Goal: Transaction & Acquisition: Purchase product/service

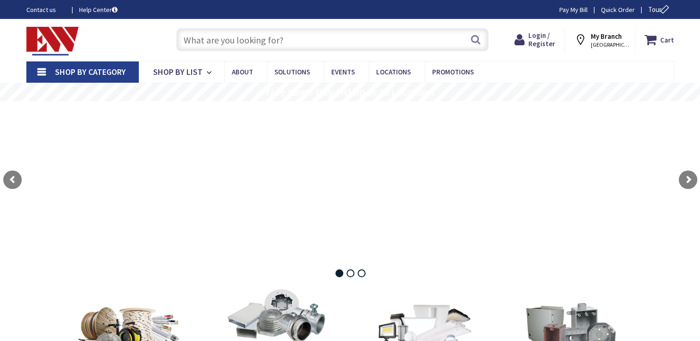
type input "Brentwood Rd, [GEOGRAPHIC_DATA], [GEOGRAPHIC_DATA]"
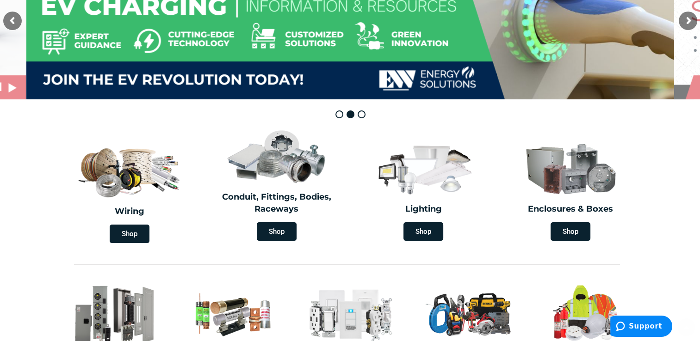
scroll to position [185, 0]
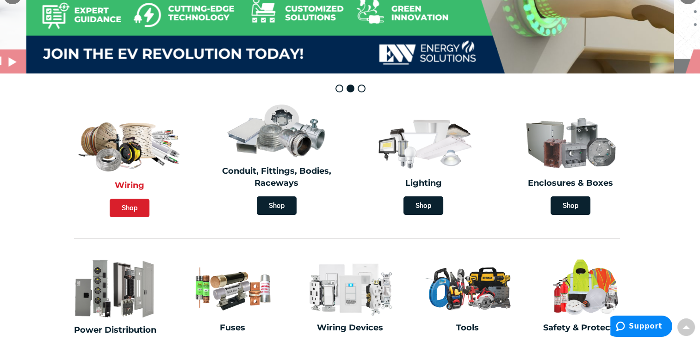
click at [129, 203] on span "Shop" at bounding box center [130, 208] width 40 height 19
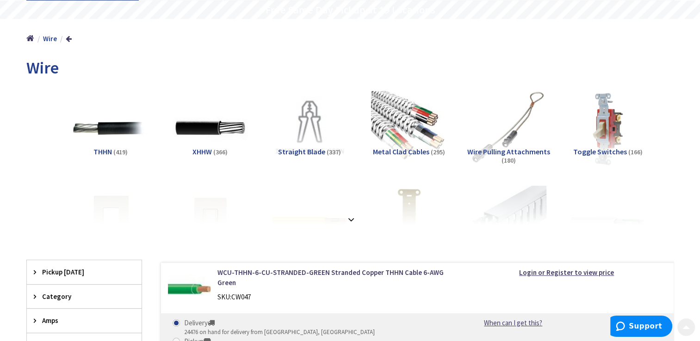
scroll to position [93, 0]
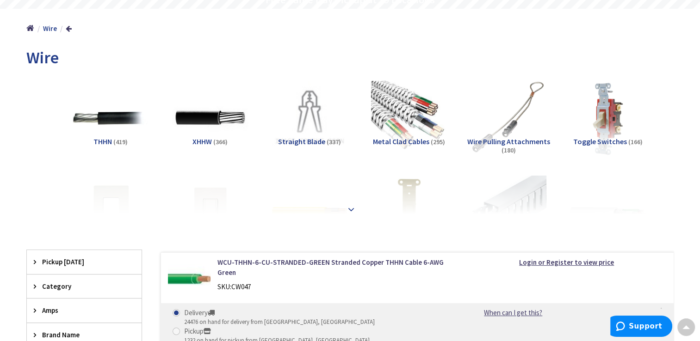
click at [346, 213] on strong at bounding box center [351, 209] width 11 height 10
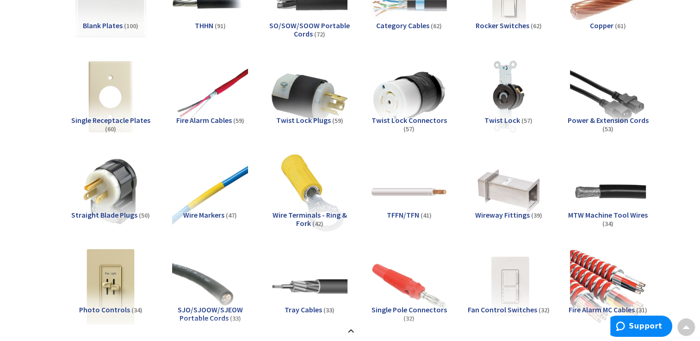
scroll to position [555, 0]
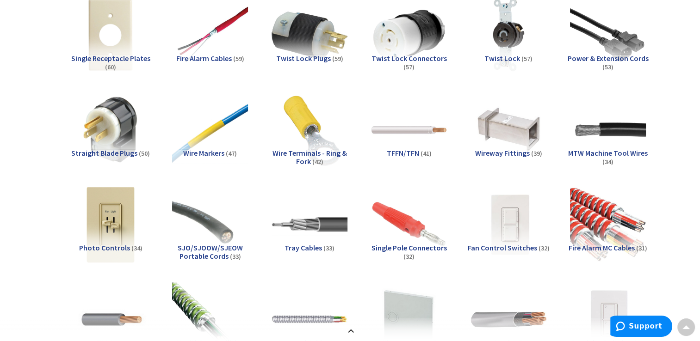
click at [603, 155] on span "MTW Machine Tool Wires" at bounding box center [608, 153] width 80 height 9
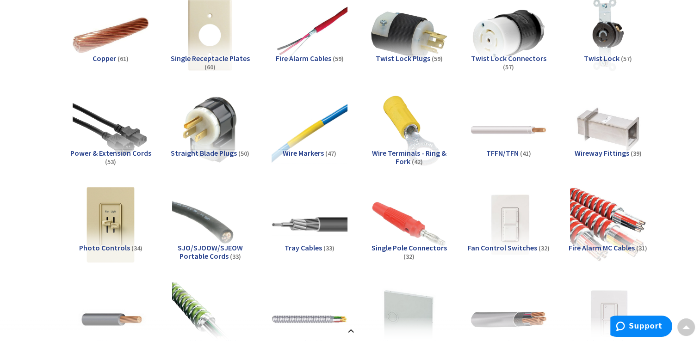
scroll to position [1804, 0]
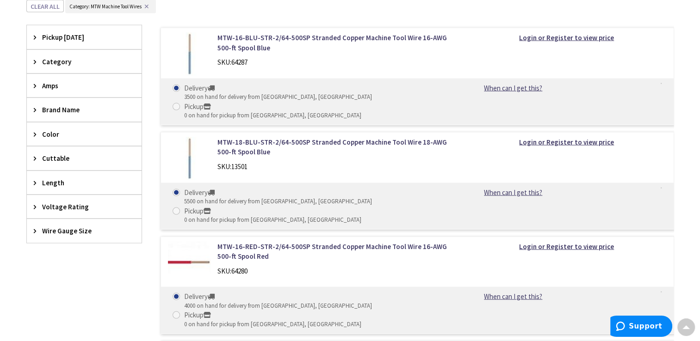
click at [67, 140] on div "Color" at bounding box center [84, 135] width 115 height 24
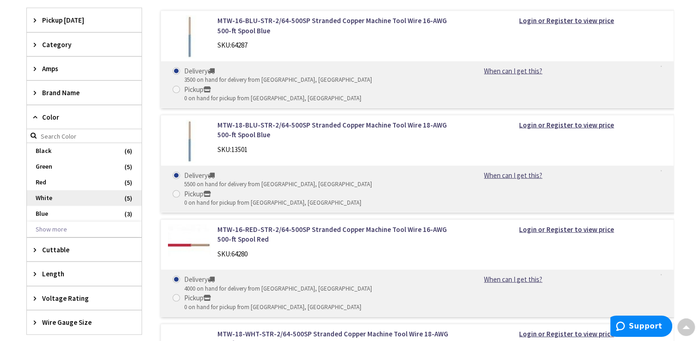
scroll to position [1850, 0]
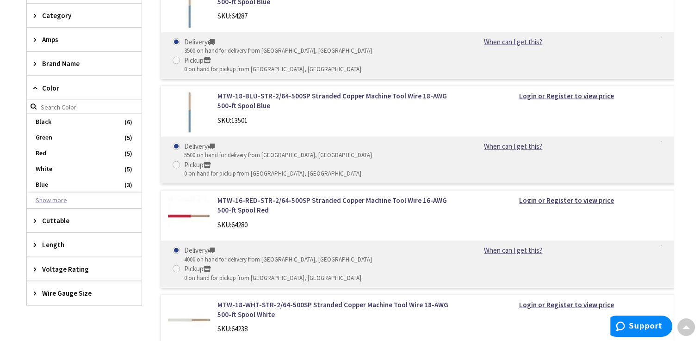
click at [65, 198] on button "Show more" at bounding box center [84, 201] width 115 height 16
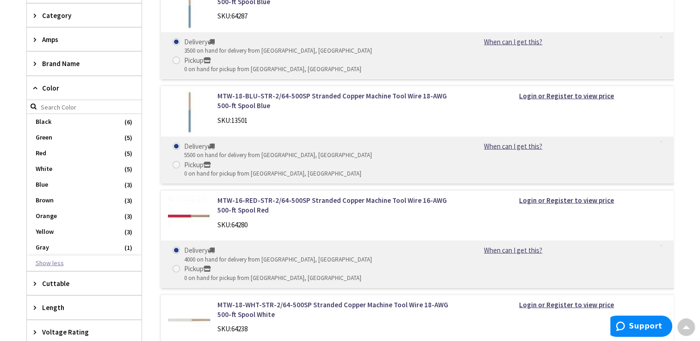
click at [84, 198] on span "Brown" at bounding box center [84, 201] width 115 height 16
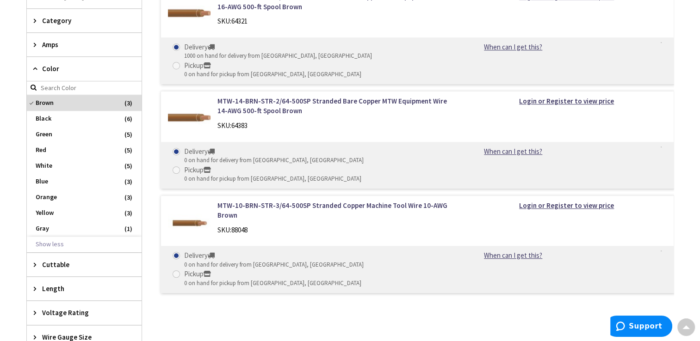
scroll to position [617, 0]
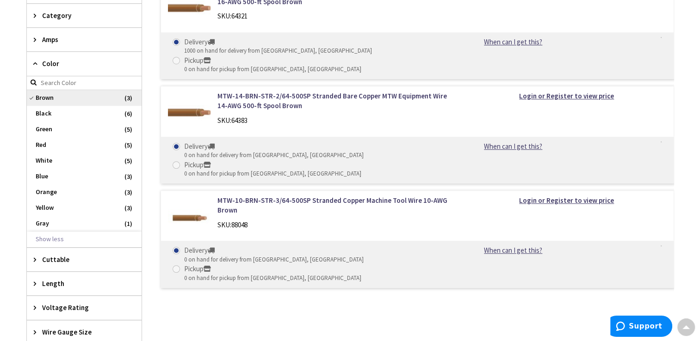
click at [44, 100] on span "Brown" at bounding box center [84, 98] width 115 height 16
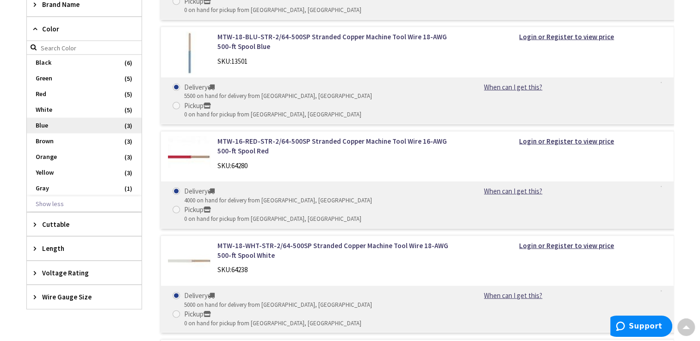
scroll to position [1943, 0]
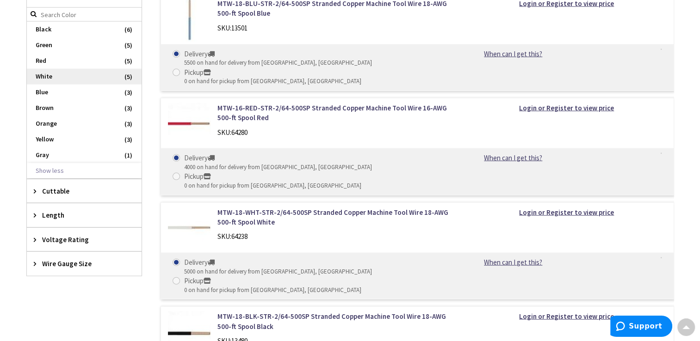
click at [62, 75] on span "White" at bounding box center [84, 77] width 115 height 16
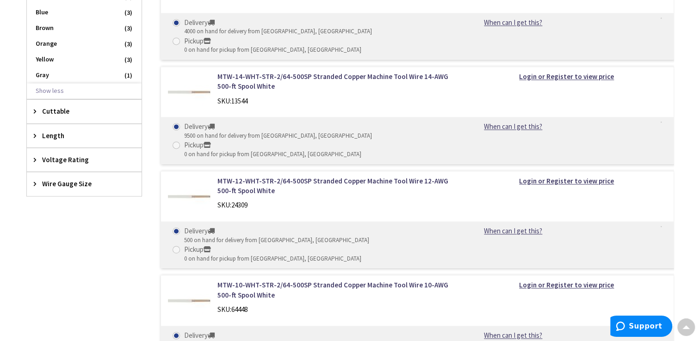
scroll to position [1231, 0]
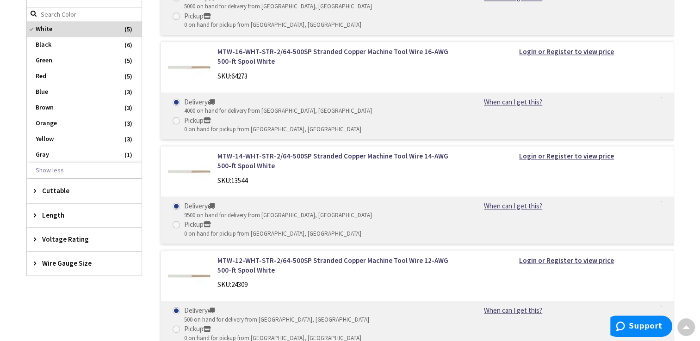
click at [87, 238] on span "Voltage Rating" at bounding box center [79, 240] width 75 height 10
click at [85, 291] on span "Wire Gauge Size" at bounding box center [79, 294] width 75 height 10
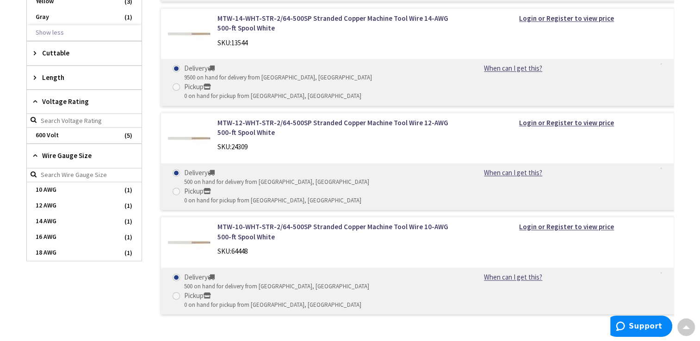
scroll to position [1370, 0]
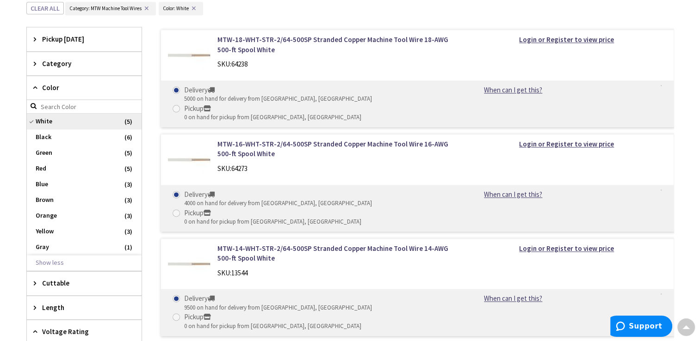
click at [74, 123] on span "White" at bounding box center [84, 122] width 115 height 16
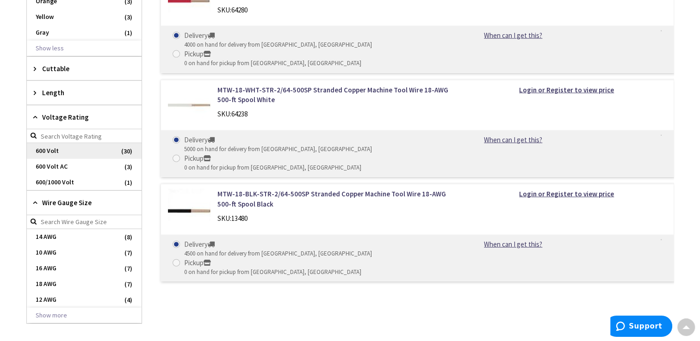
scroll to position [2172, 0]
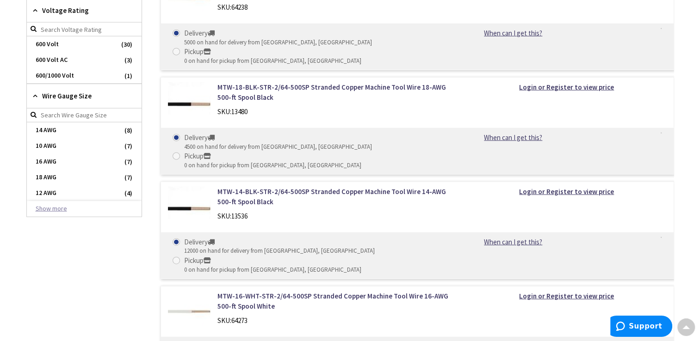
click at [81, 205] on button "Show more" at bounding box center [84, 209] width 115 height 16
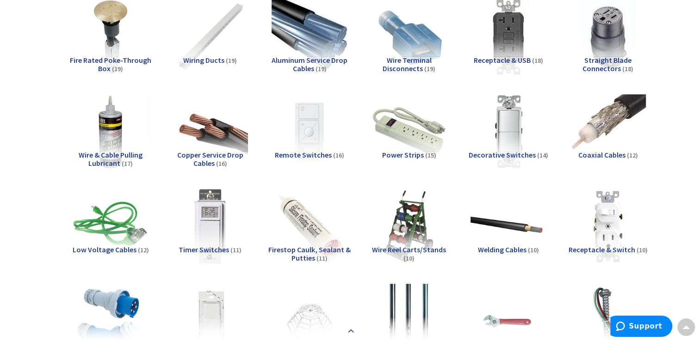
scroll to position [877, 0]
